Goal: Information Seeking & Learning: Learn about a topic

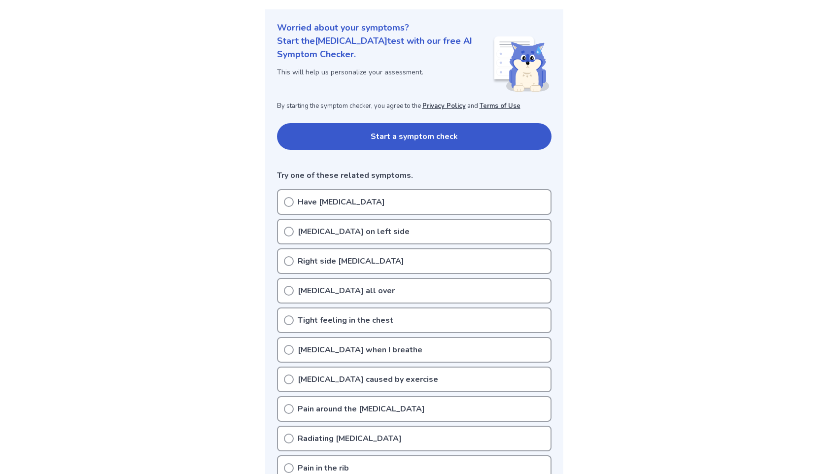
scroll to position [108, 0]
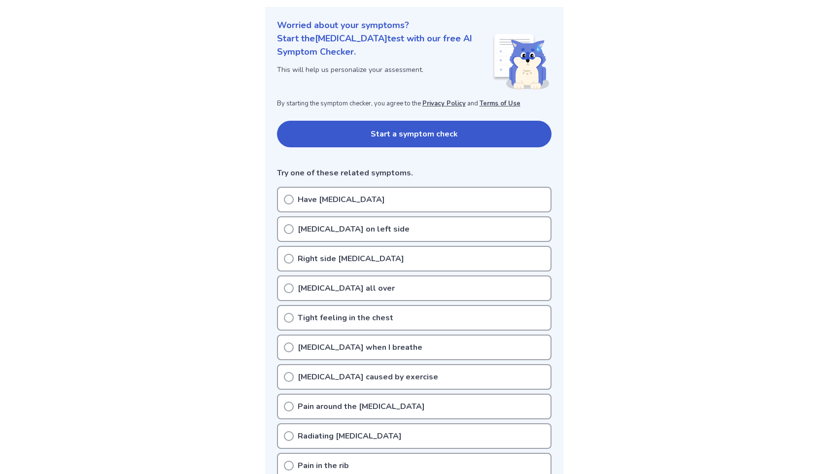
click at [299, 236] on div "[MEDICAL_DATA] on left side" at bounding box center [414, 229] width 274 height 26
click at [362, 133] on button "Start a symptom check" at bounding box center [414, 134] width 274 height 27
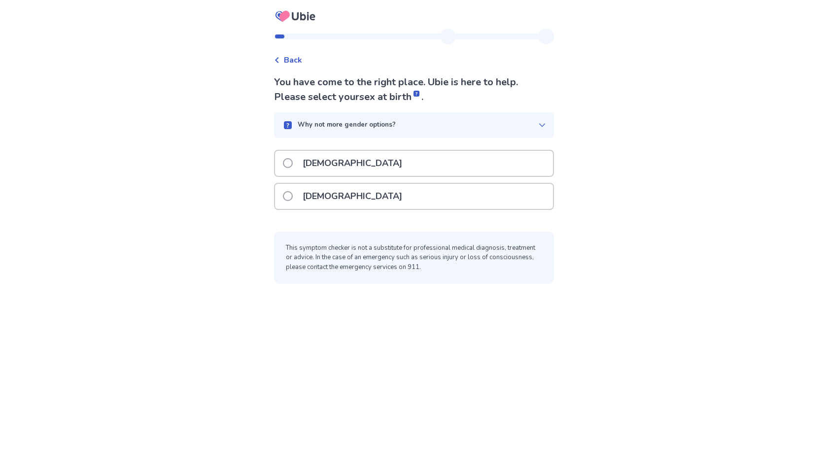
click at [346, 191] on div "[DEMOGRAPHIC_DATA]" at bounding box center [414, 196] width 278 height 25
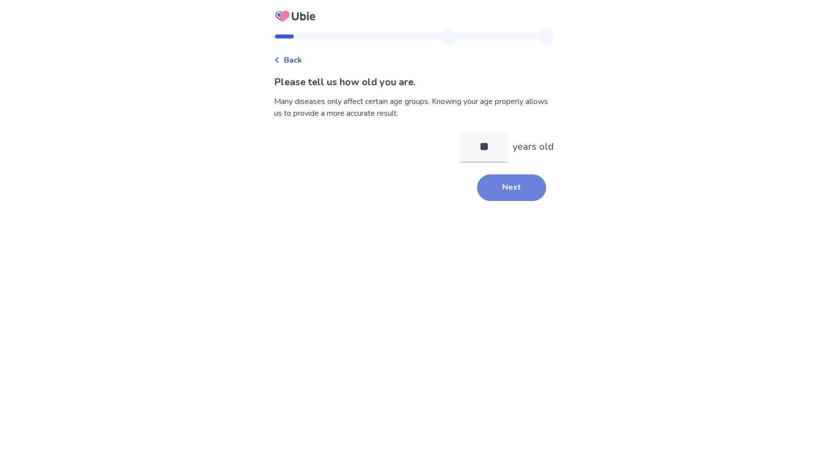
type input "**"
click at [527, 198] on button "Next" at bounding box center [511, 187] width 69 height 27
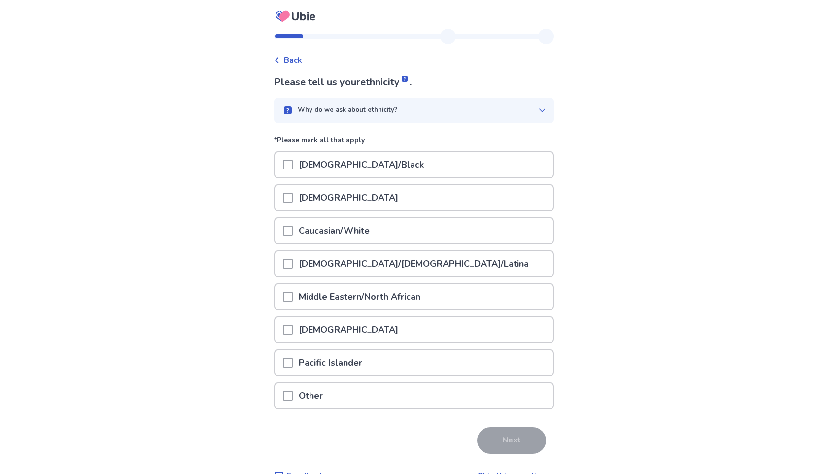
click at [384, 238] on div "Caucasian/White" at bounding box center [414, 230] width 278 height 25
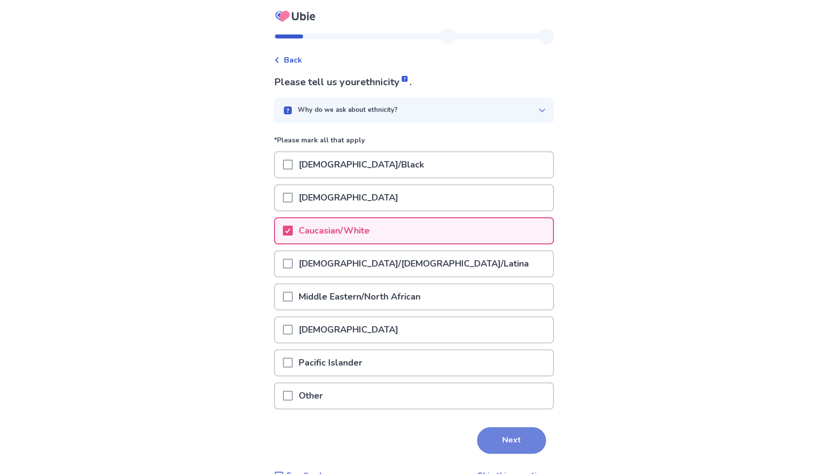
click at [497, 439] on button "Next" at bounding box center [511, 440] width 69 height 27
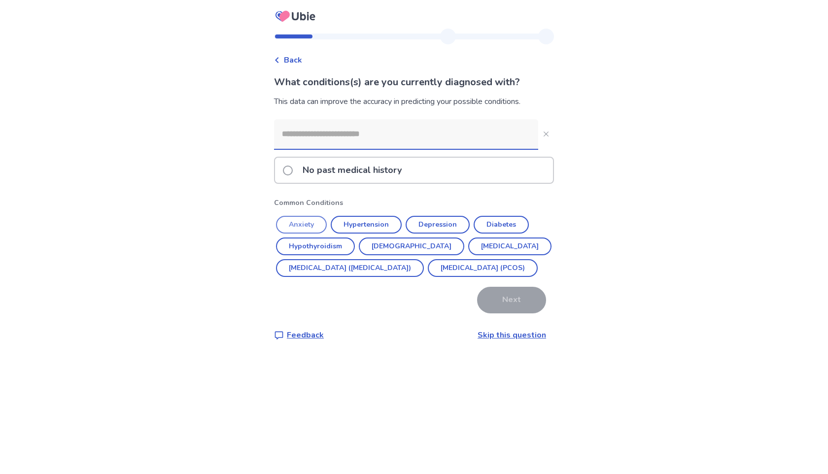
click at [300, 227] on button "Anxiety" at bounding box center [301, 225] width 51 height 18
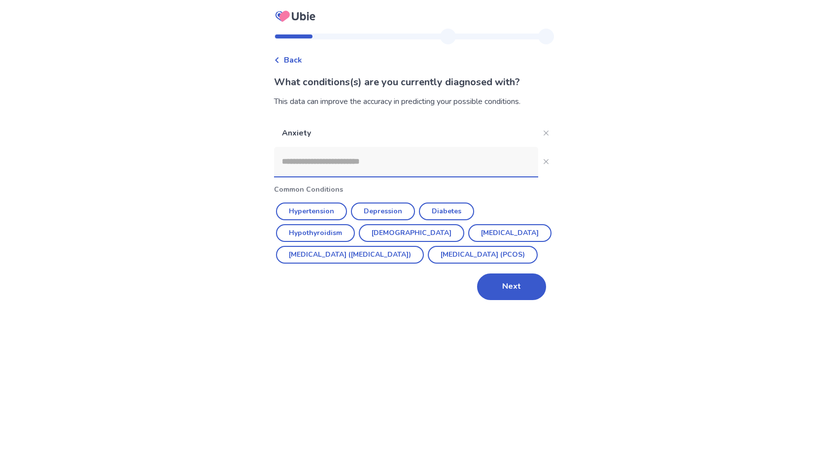
click at [549, 133] on div "Back What conditions(s) are you currently diagnosed with? This data can improve…" at bounding box center [414, 170] width 296 height 283
click at [543, 133] on icon "Close" at bounding box center [545, 133] width 5 height 5
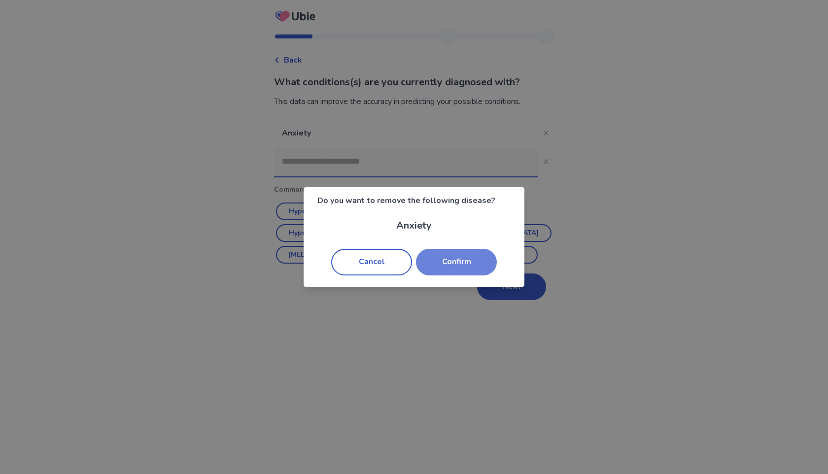
click at [479, 263] on button "Confirm" at bounding box center [456, 262] width 81 height 27
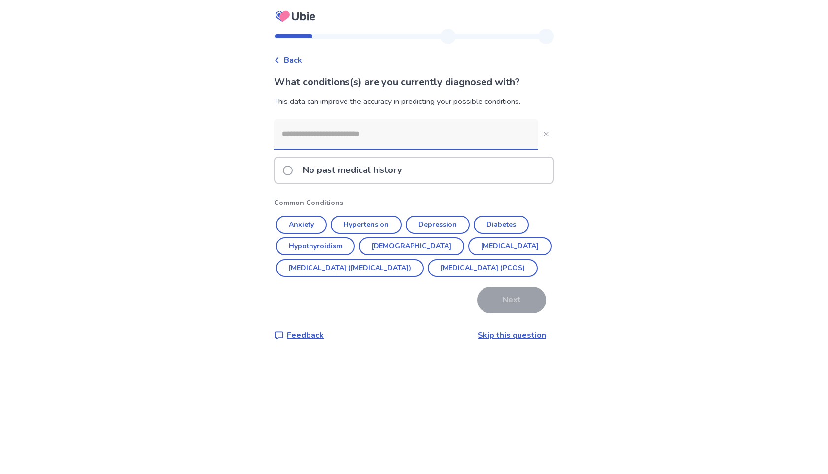
click at [418, 164] on div "No past medical history" at bounding box center [414, 170] width 278 height 25
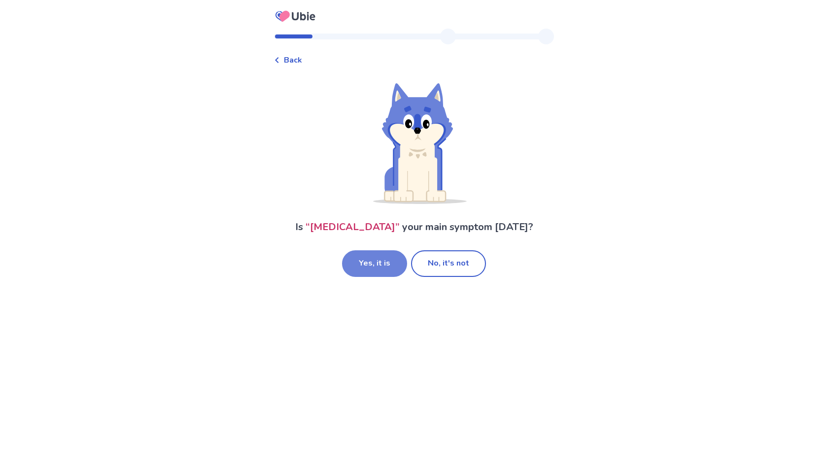
click at [391, 258] on button "Yes, it is" at bounding box center [374, 263] width 65 height 27
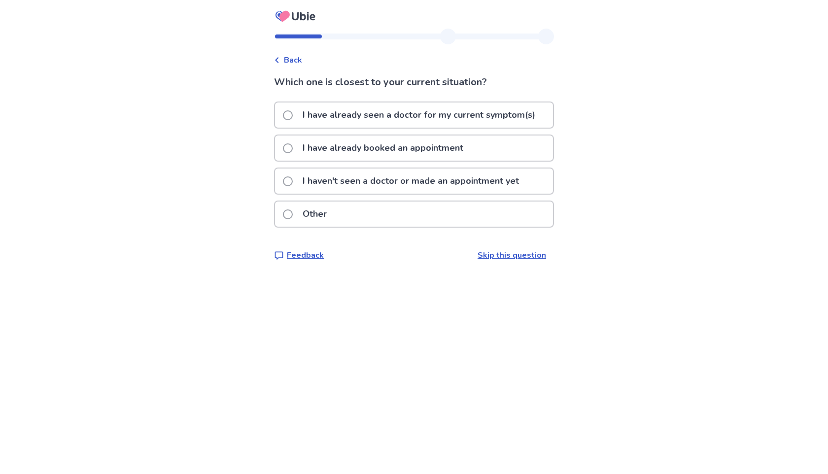
click at [439, 183] on p "I haven't seen a doctor or made an appointment yet" at bounding box center [411, 181] width 228 height 25
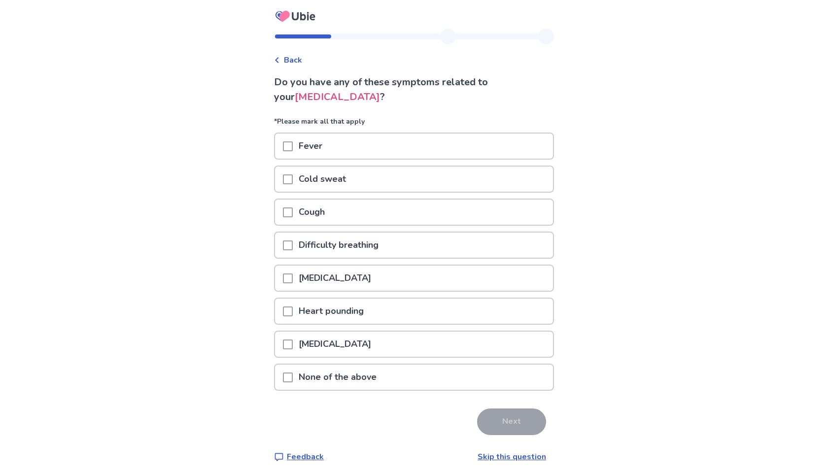
click at [362, 380] on p "None of the above" at bounding box center [338, 377] width 90 height 25
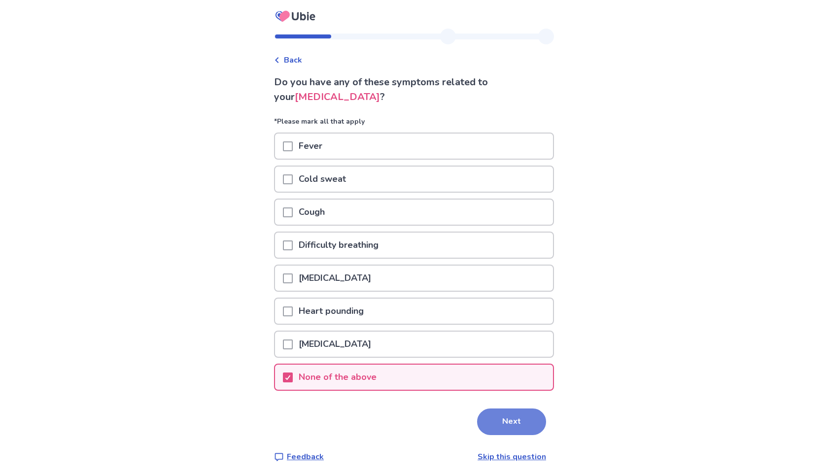
click at [500, 418] on button "Next" at bounding box center [511, 421] width 69 height 27
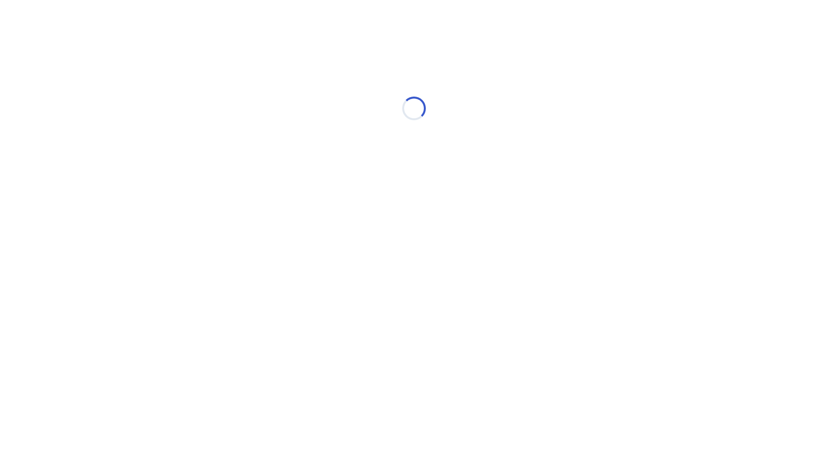
select select "*"
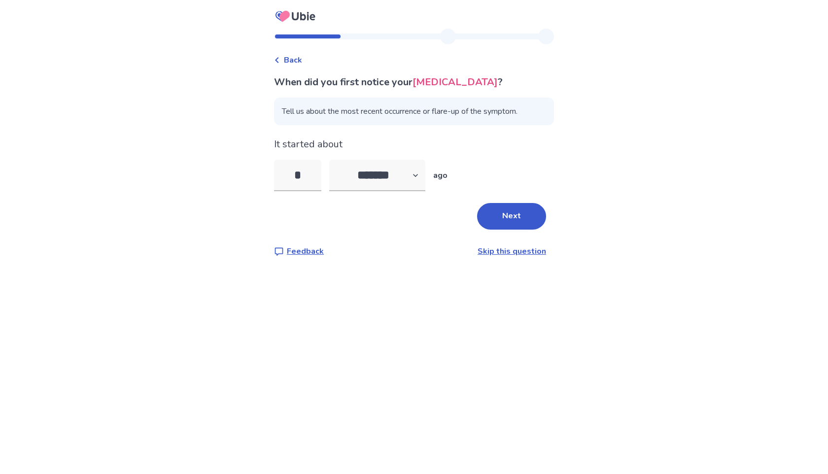
type input "*"
click at [509, 233] on div "When did you first notice your chest pain ? Tell us about the most recent occur…" at bounding box center [414, 166] width 280 height 182
click at [508, 219] on button "Next" at bounding box center [511, 216] width 69 height 27
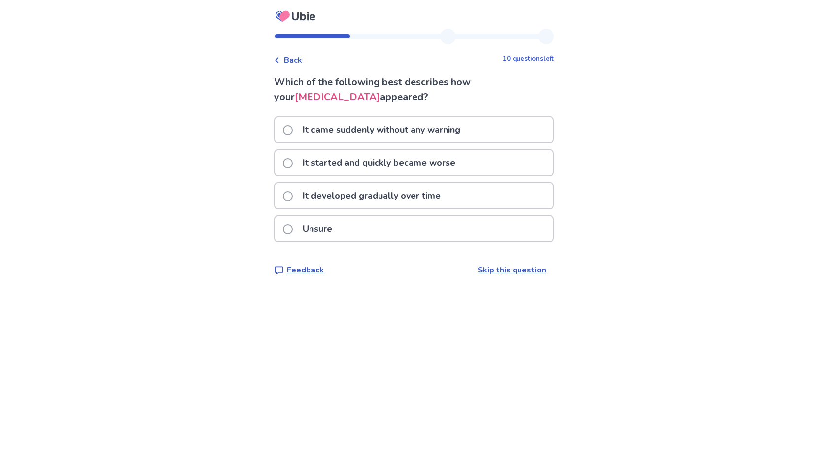
click at [501, 133] on div "It came suddenly without any warning" at bounding box center [414, 129] width 278 height 25
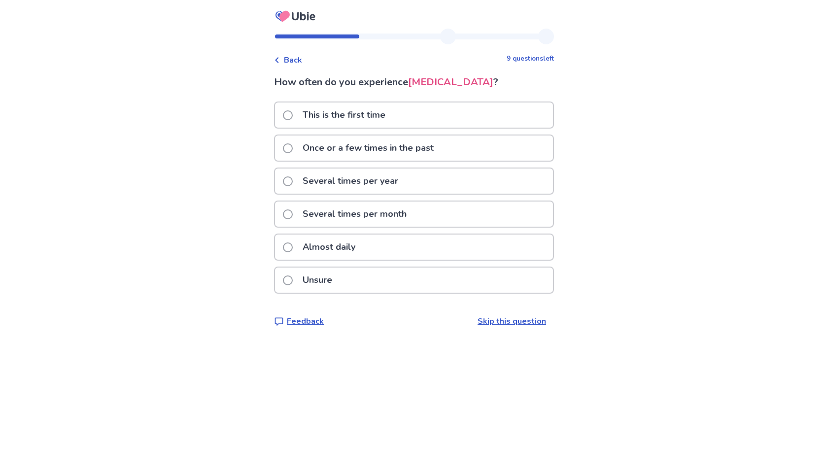
click at [466, 281] on div "Unsure" at bounding box center [414, 280] width 278 height 25
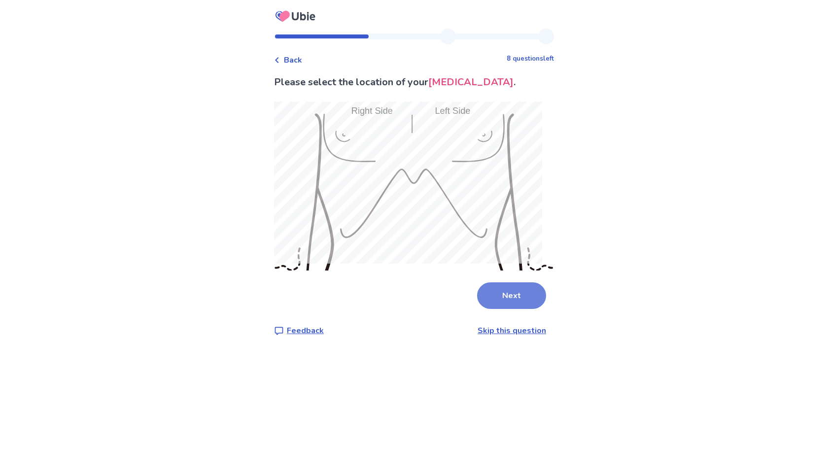
click at [505, 293] on button "Next" at bounding box center [511, 295] width 69 height 27
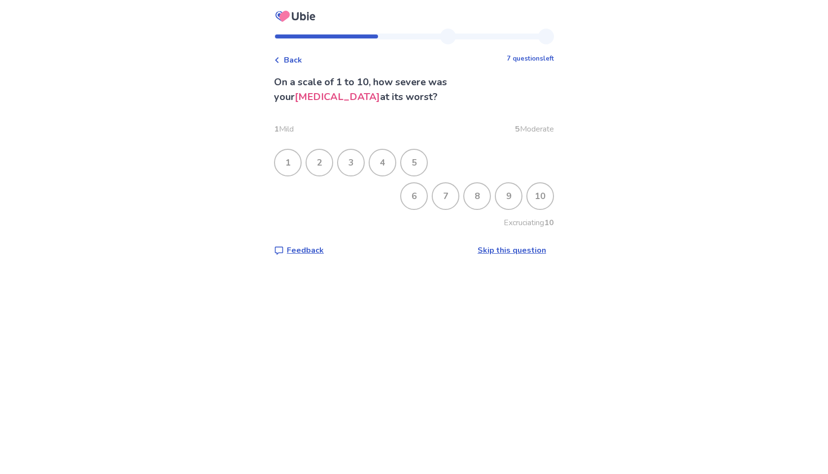
click at [472, 196] on div "8" at bounding box center [477, 196] width 26 height 26
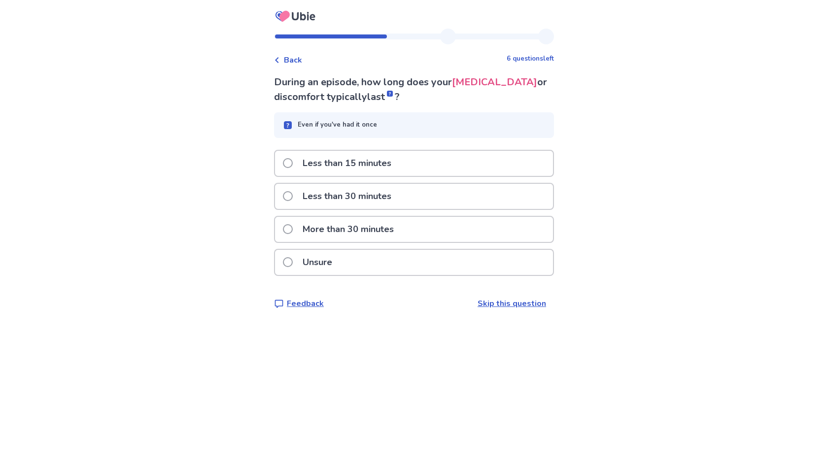
click at [471, 197] on div "Less than 30 minutes" at bounding box center [414, 196] width 278 height 25
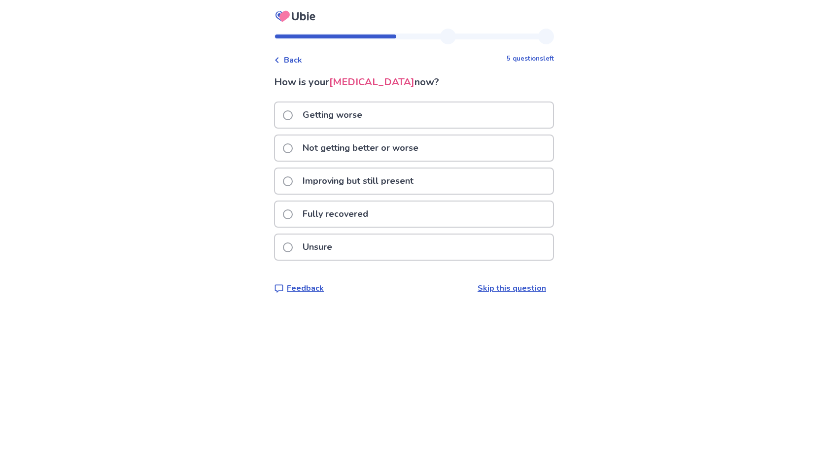
click at [488, 148] on div "Not getting better or worse" at bounding box center [414, 147] width 278 height 25
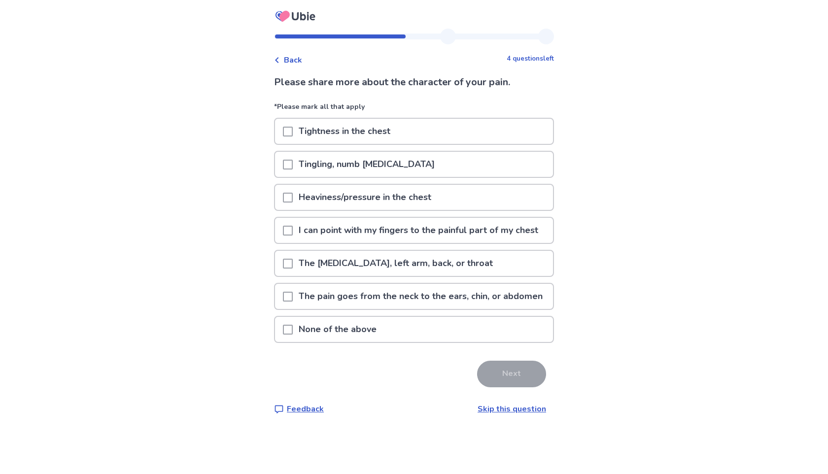
click at [447, 137] on div "Tightness in the chest" at bounding box center [414, 131] width 278 height 25
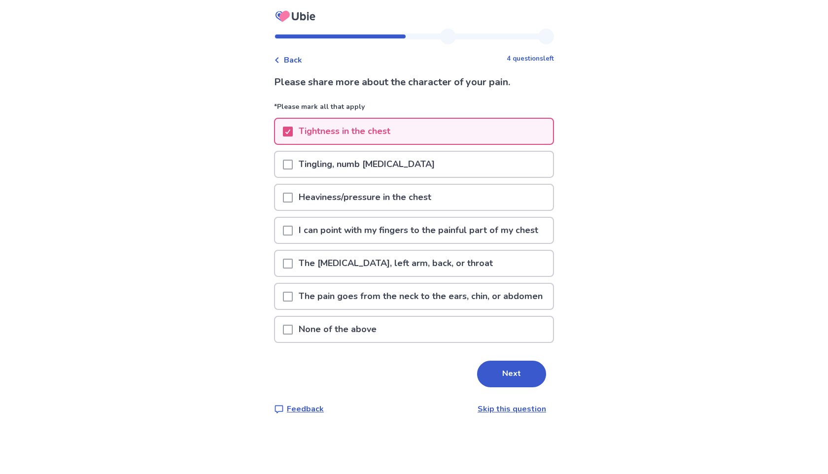
click at [406, 202] on p "Heaviness/pressure in the chest" at bounding box center [365, 197] width 144 height 25
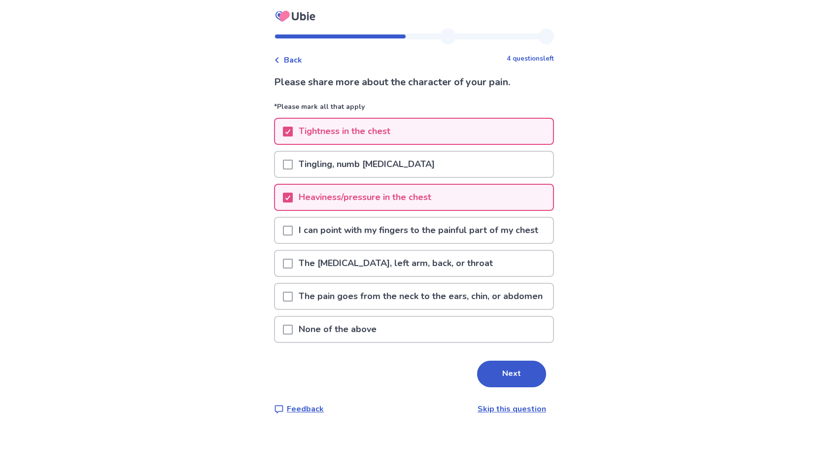
click at [407, 241] on p "I can point with my fingers to the painful part of my chest" at bounding box center [418, 230] width 251 height 25
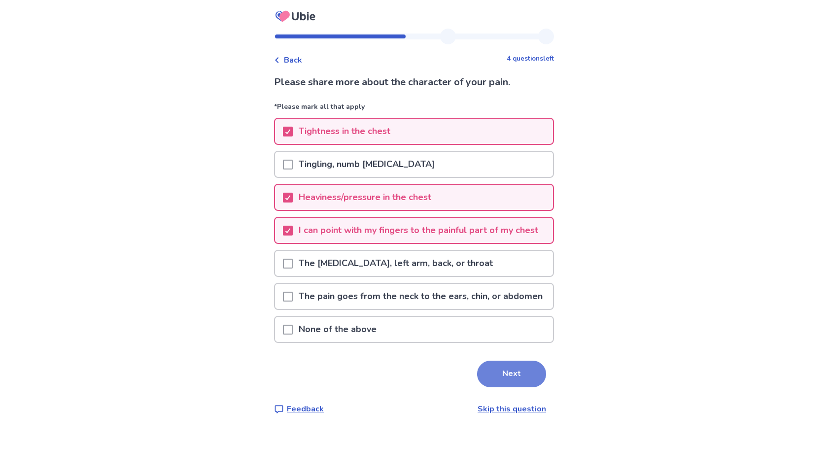
click at [486, 387] on button "Next" at bounding box center [511, 374] width 69 height 27
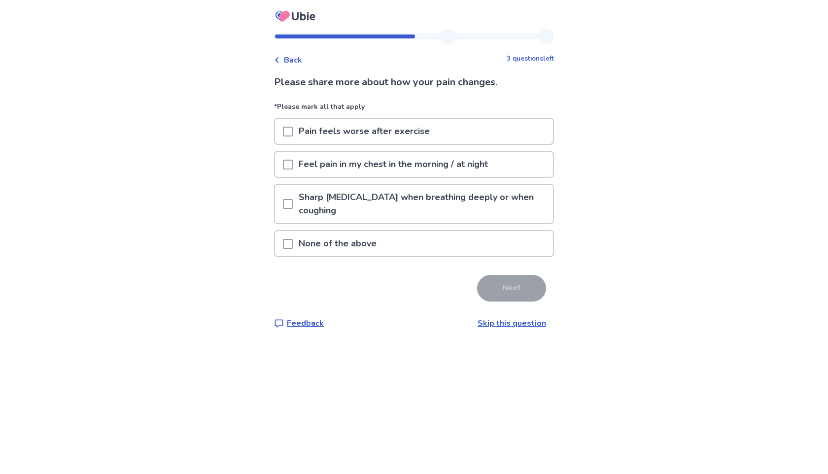
click at [477, 193] on p "Sharp chest pain when breathing deeply or when coughing" at bounding box center [423, 204] width 260 height 38
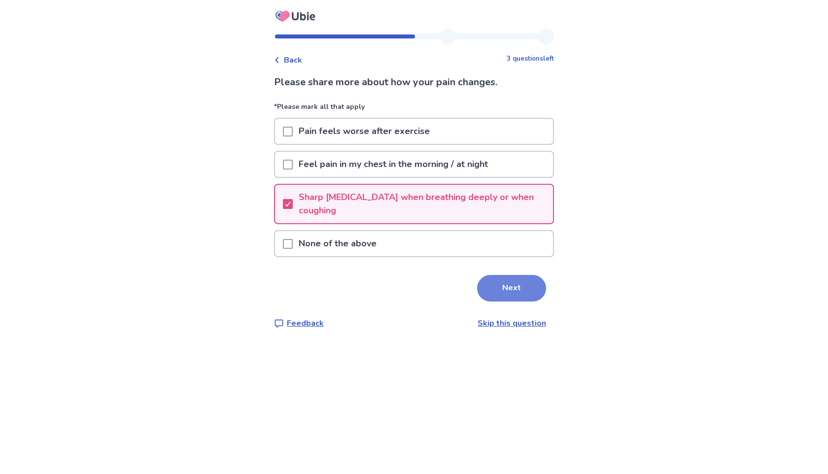
click at [492, 292] on button "Next" at bounding box center [511, 288] width 69 height 27
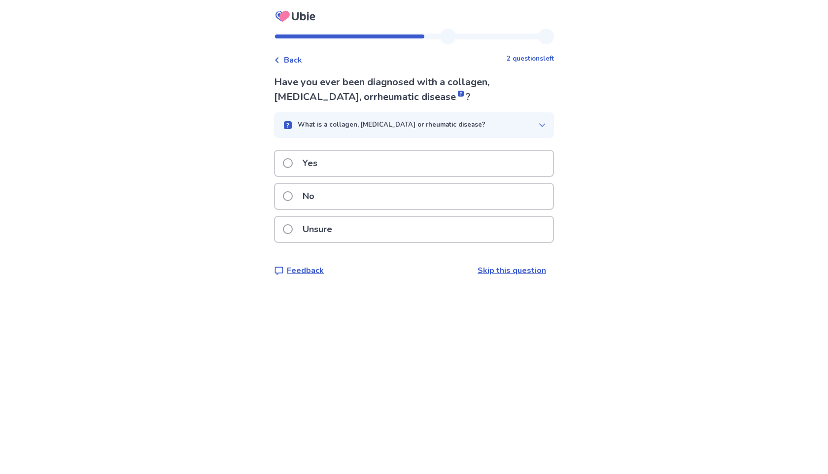
click at [433, 206] on div "No" at bounding box center [414, 196] width 278 height 25
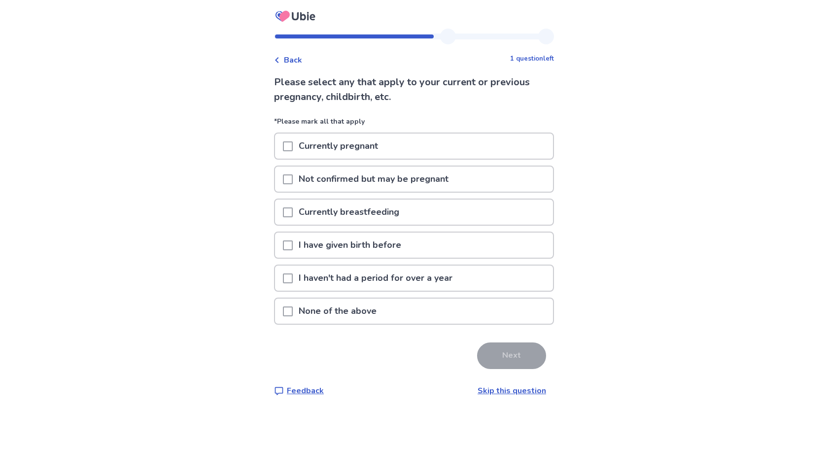
click at [429, 311] on div "None of the above" at bounding box center [414, 311] width 278 height 25
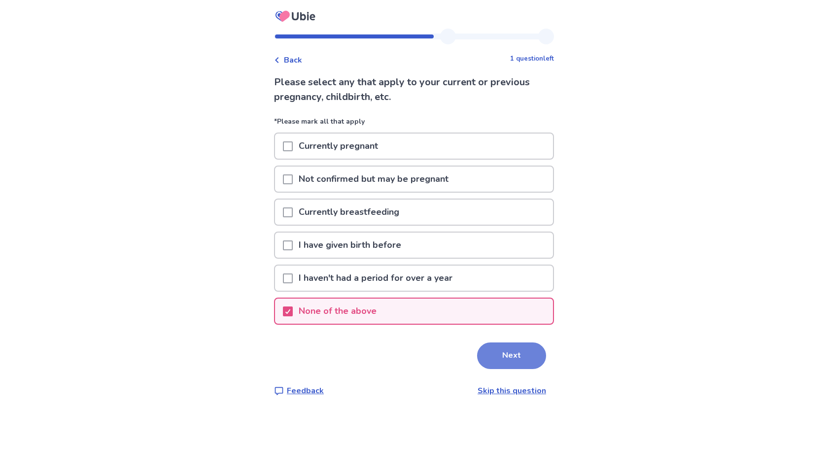
click at [522, 363] on button "Next" at bounding box center [511, 355] width 69 height 27
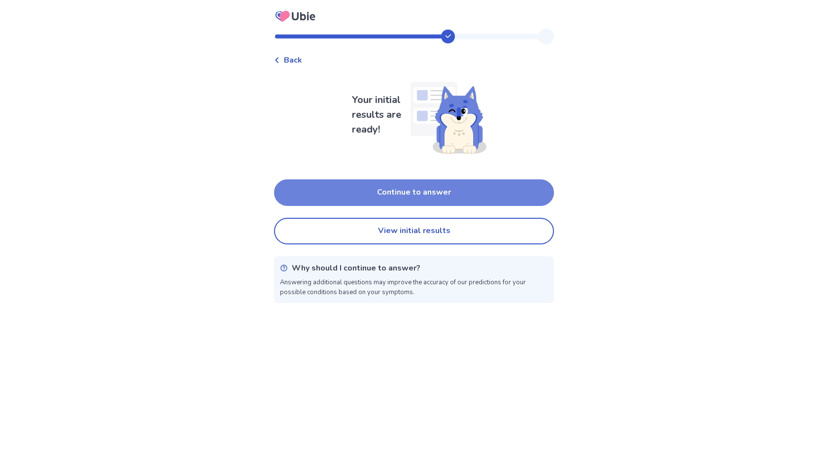
click at [483, 193] on button "Continue to answer" at bounding box center [414, 192] width 280 height 27
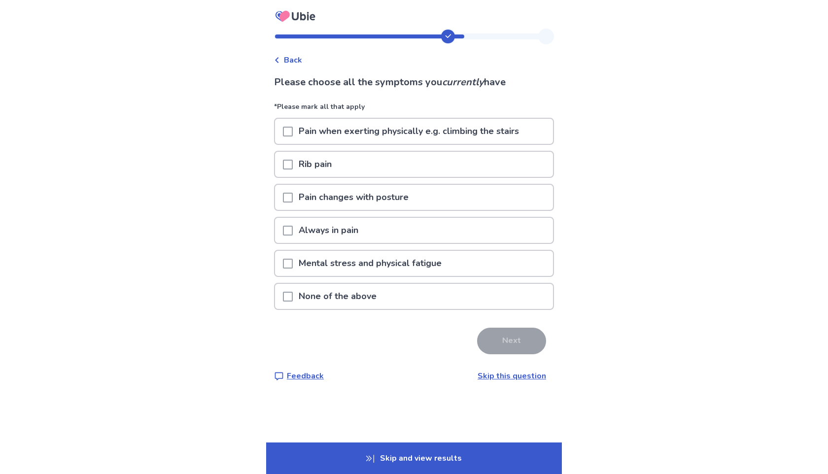
click at [483, 161] on div "Rib pain" at bounding box center [414, 164] width 278 height 25
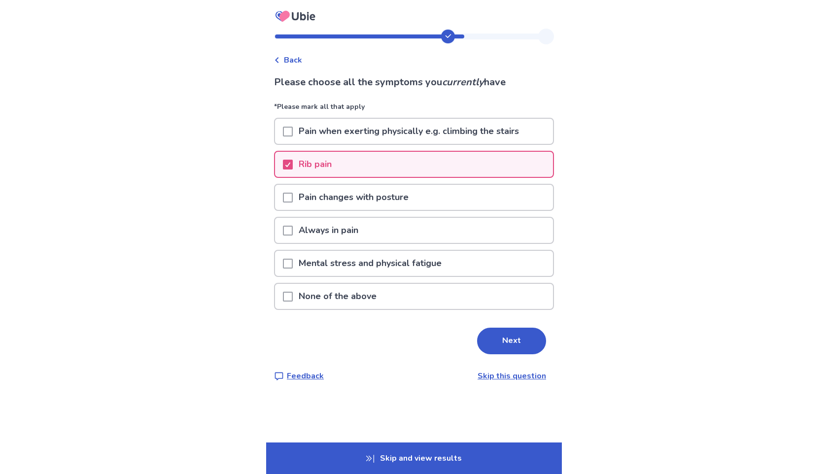
click at [482, 187] on div "Pain changes with posture" at bounding box center [414, 197] width 278 height 25
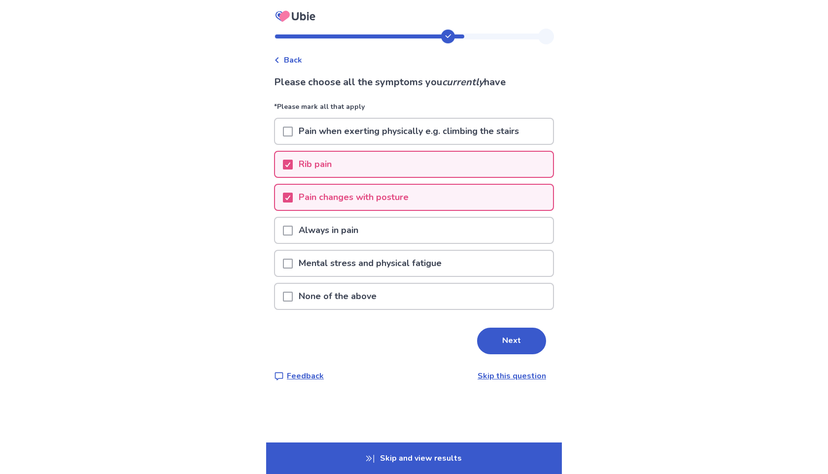
click at [476, 226] on div "Always in pain" at bounding box center [414, 230] width 278 height 25
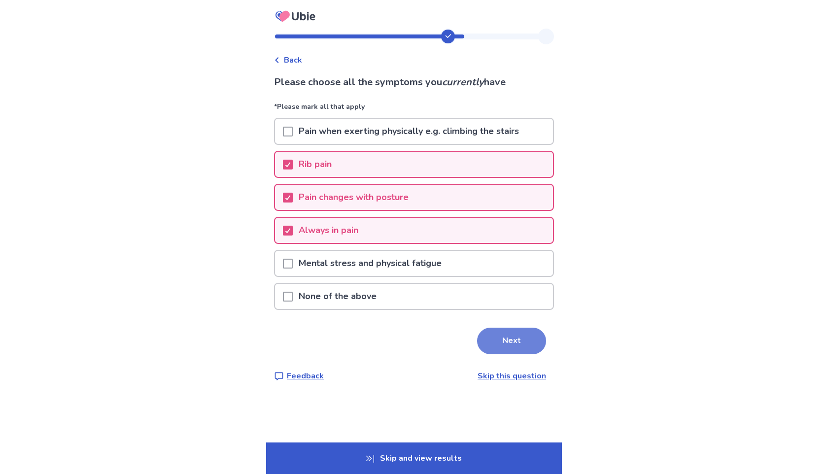
click at [512, 333] on button "Next" at bounding box center [511, 341] width 69 height 27
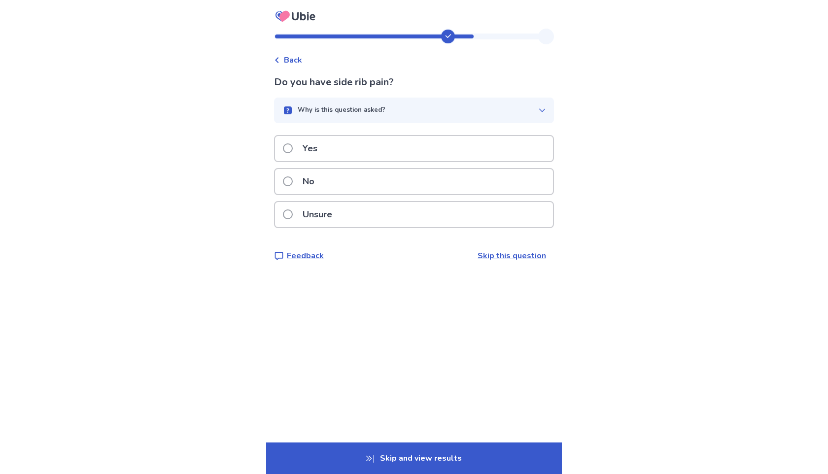
click at [458, 155] on div "Yes" at bounding box center [414, 148] width 278 height 25
click at [476, 188] on div "No" at bounding box center [414, 181] width 278 height 25
click at [475, 182] on div "No" at bounding box center [414, 181] width 280 height 27
click at [473, 156] on div "Yes" at bounding box center [414, 148] width 278 height 25
click at [412, 150] on div "Yes" at bounding box center [414, 148] width 278 height 25
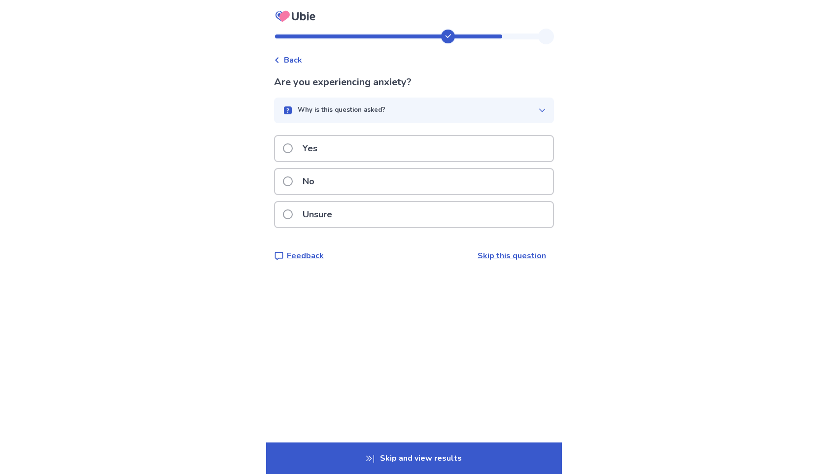
click at [413, 182] on div "No" at bounding box center [414, 181] width 278 height 25
click at [413, 181] on div "No" at bounding box center [414, 181] width 278 height 25
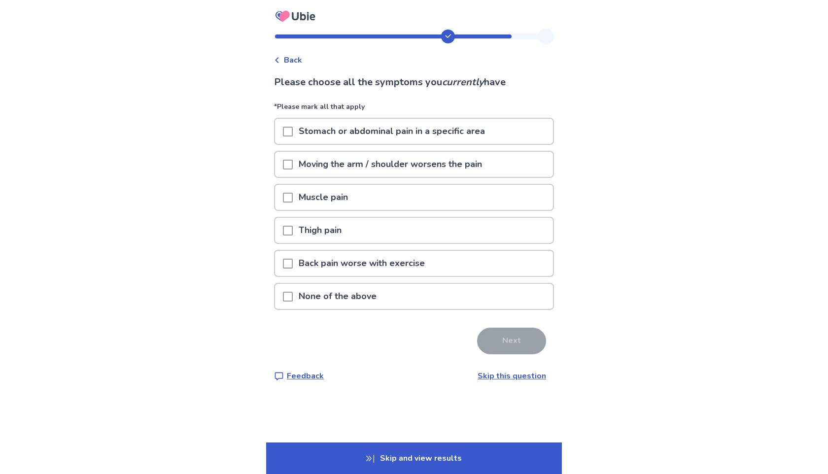
click at [424, 294] on div "None of the above" at bounding box center [414, 296] width 278 height 25
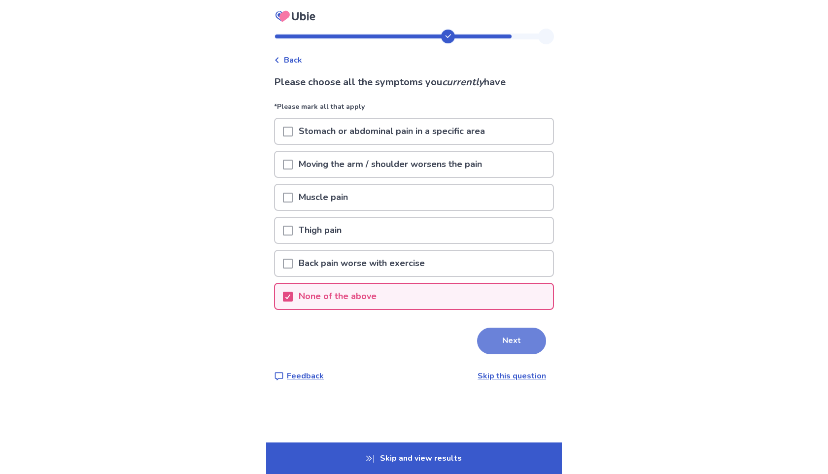
click at [480, 328] on button "Next" at bounding box center [511, 341] width 69 height 27
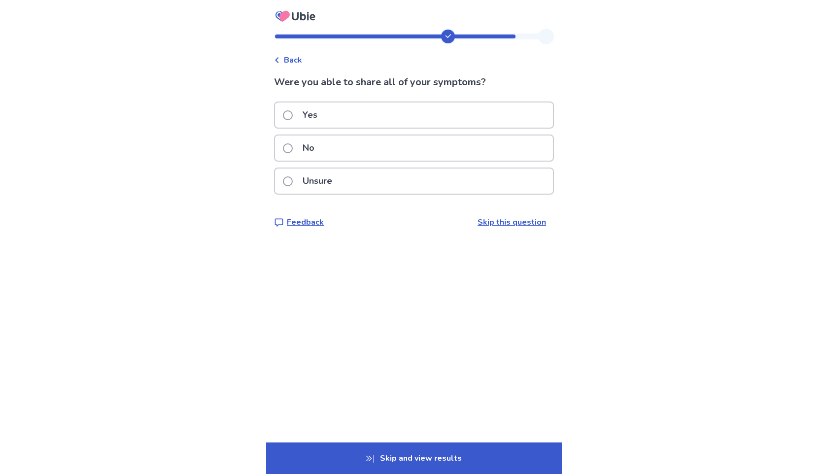
click at [467, 104] on div "Yes" at bounding box center [414, 114] width 278 height 25
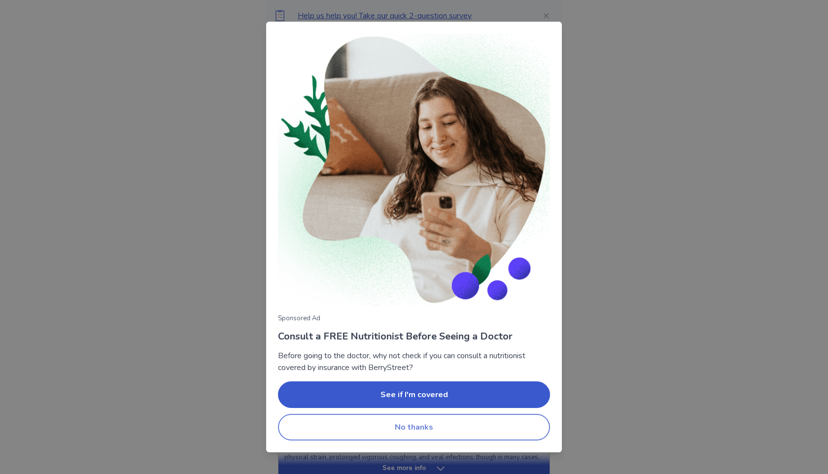
click at [392, 420] on button "No thanks" at bounding box center [414, 427] width 272 height 27
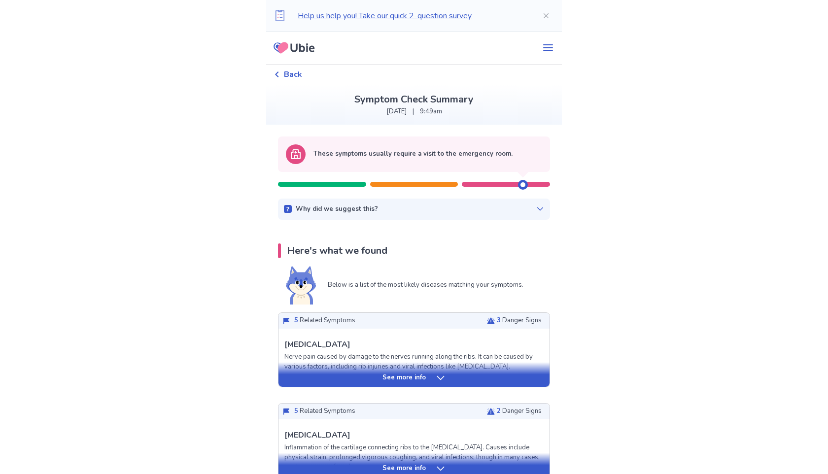
click at [537, 208] on icon at bounding box center [540, 208] width 6 height 3
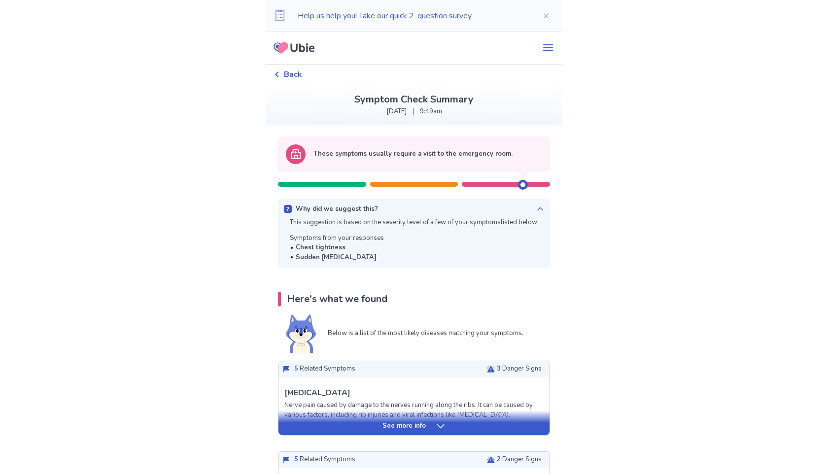
click at [537, 209] on icon at bounding box center [540, 208] width 6 height 3
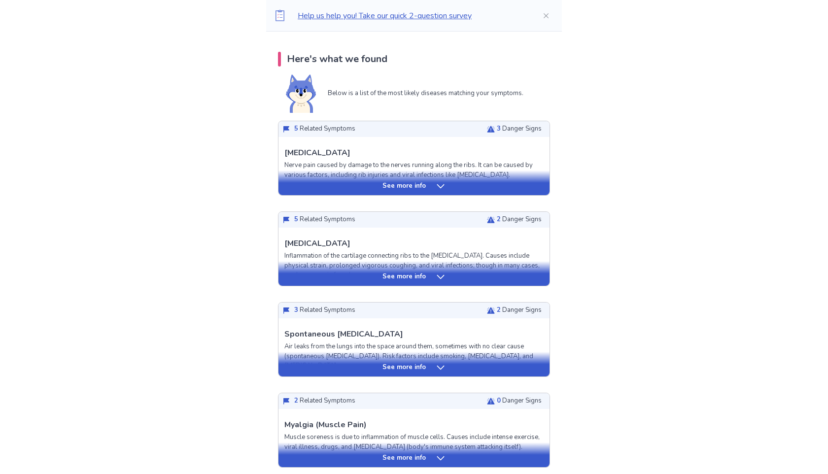
scroll to position [193, 0]
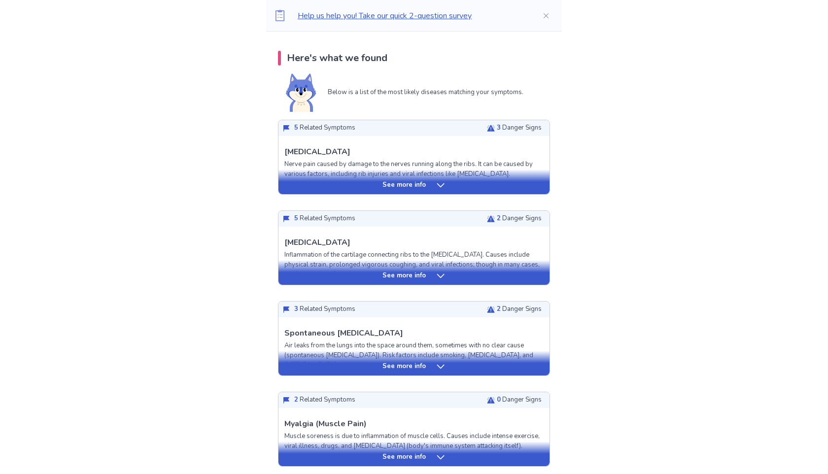
click at [436, 184] on icon at bounding box center [441, 185] width 10 height 10
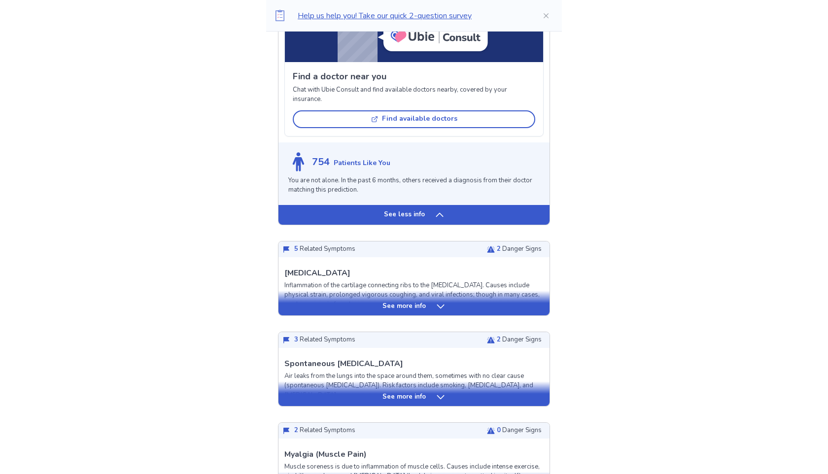
scroll to position [826, 0]
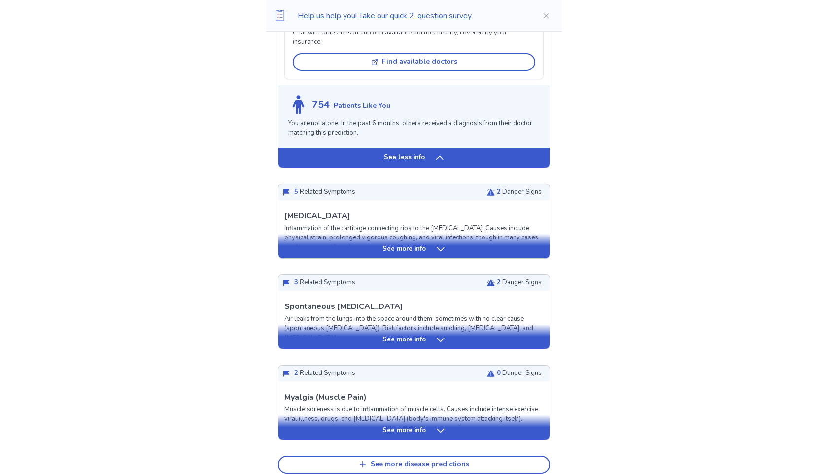
click at [428, 248] on div "See more info" at bounding box center [413, 249] width 271 height 10
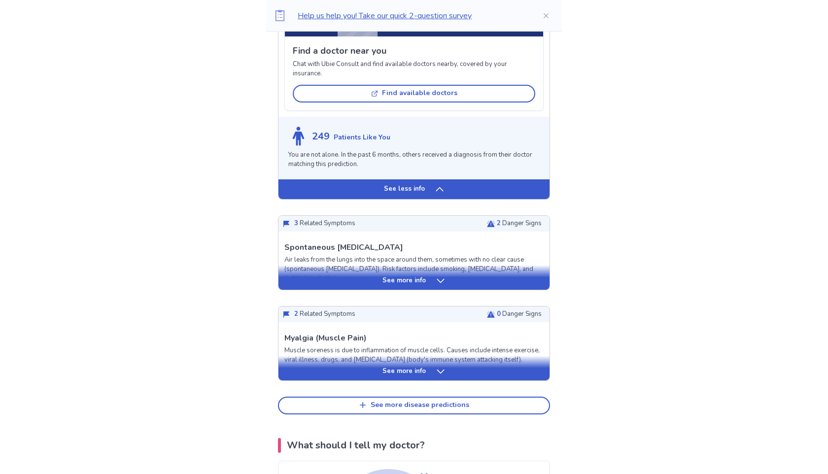
scroll to position [1505, 0]
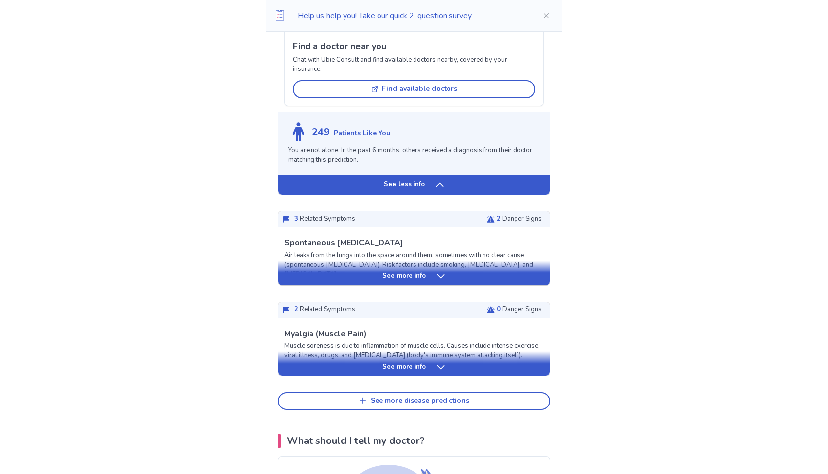
click at [433, 271] on div "See more info" at bounding box center [413, 276] width 271 height 10
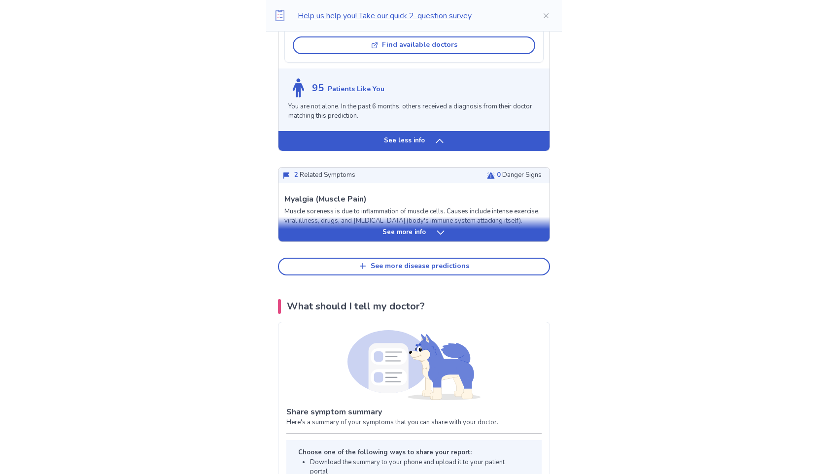
scroll to position [2226, 0]
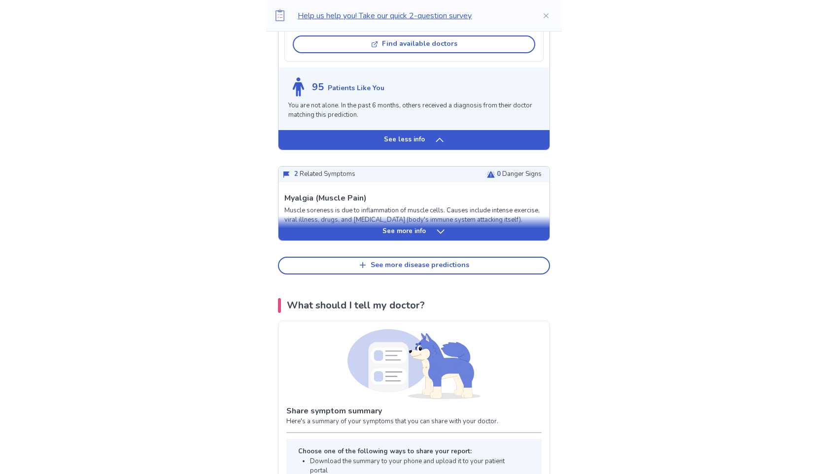
click at [447, 235] on div "See more info" at bounding box center [413, 232] width 271 height 10
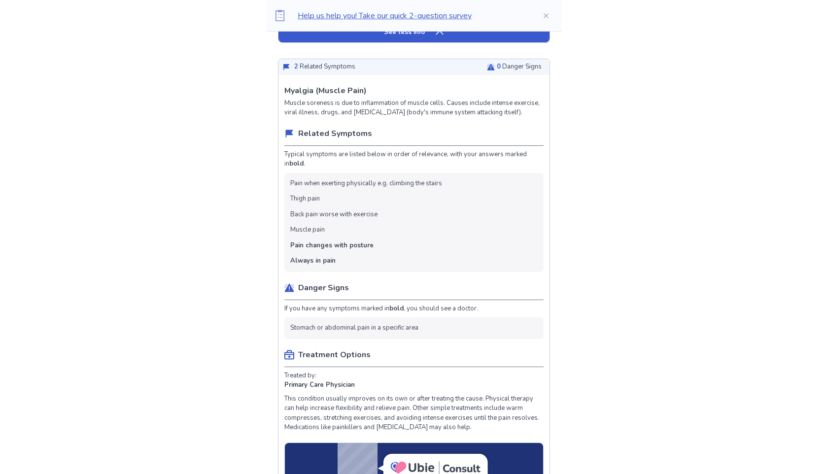
scroll to position [2334, 0]
